Goal: Navigation & Orientation: Find specific page/section

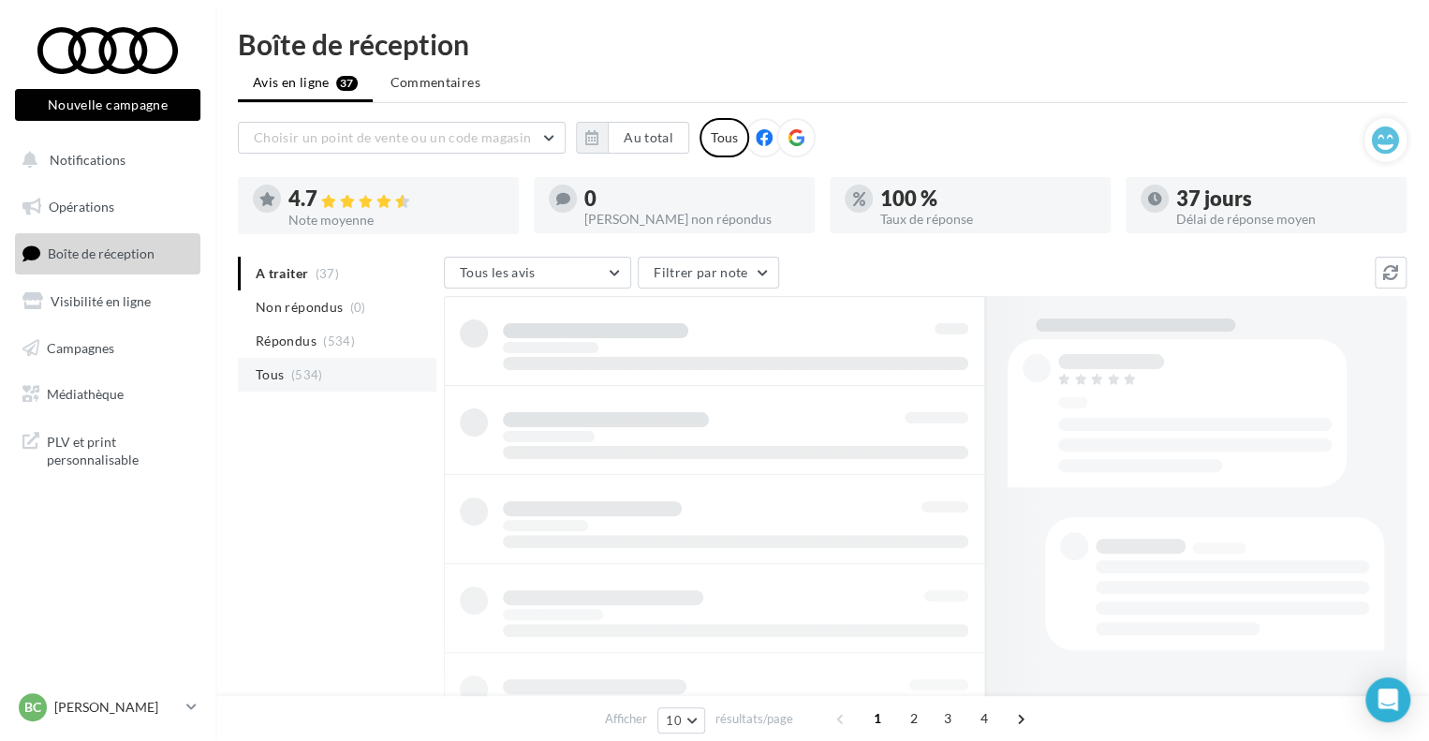
click at [345, 383] on li "Tous (534)" at bounding box center [337, 375] width 198 height 34
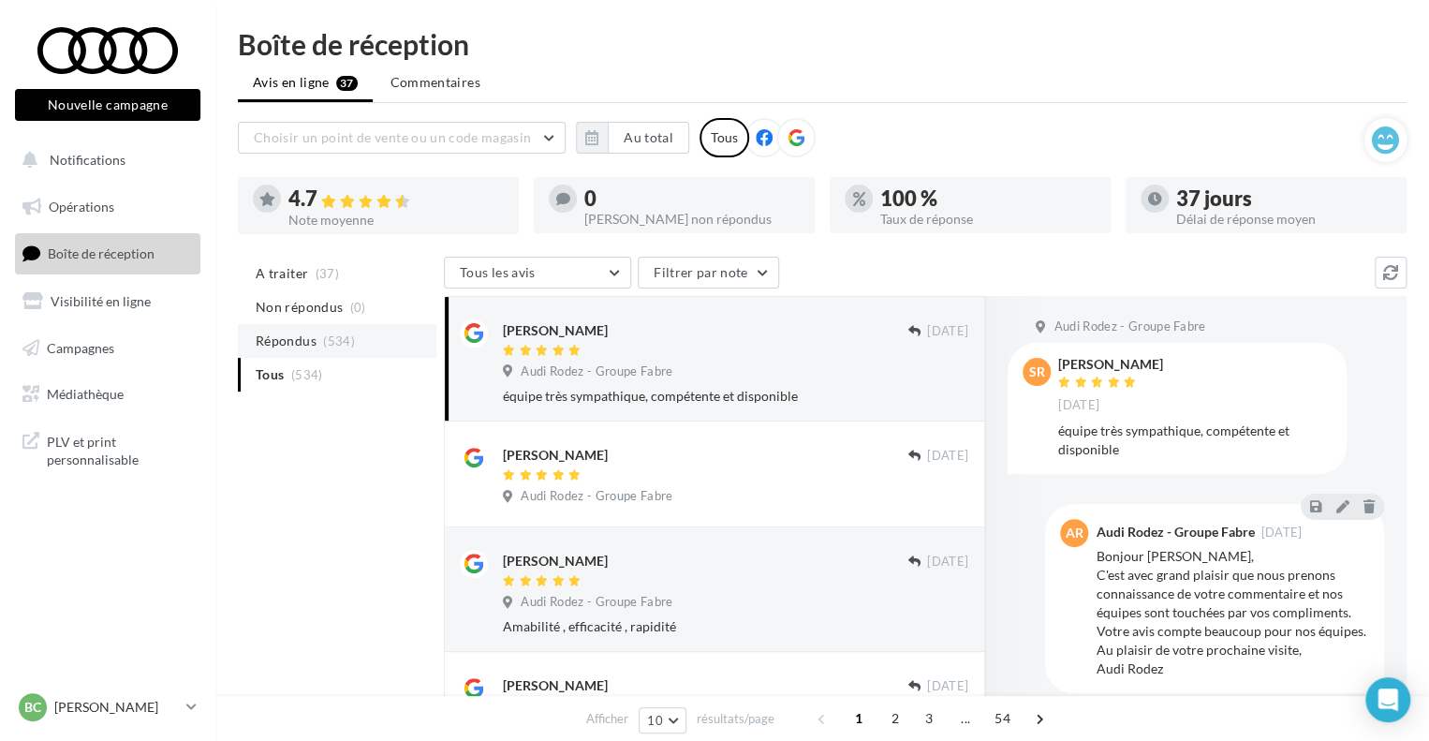
click at [393, 334] on li "Répondus (534)" at bounding box center [337, 341] width 198 height 34
click at [369, 383] on li "Tous (534)" at bounding box center [337, 375] width 198 height 34
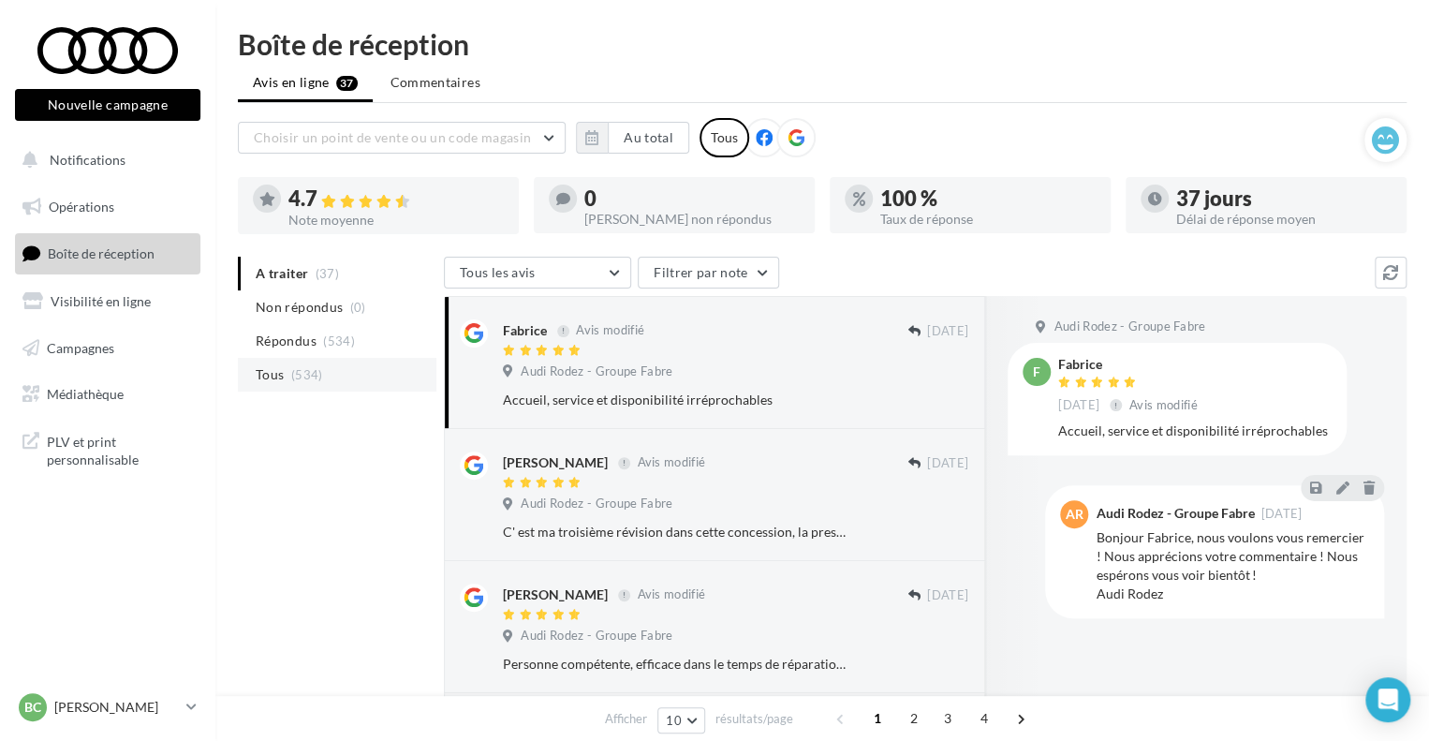
click at [337, 378] on li "Tous (534)" at bounding box center [337, 375] width 198 height 34
click at [370, 381] on li "Tous (534)" at bounding box center [337, 375] width 198 height 34
click at [288, 385] on li "Tous (534)" at bounding box center [337, 375] width 198 height 34
